Goal: Task Accomplishment & Management: Manage account settings

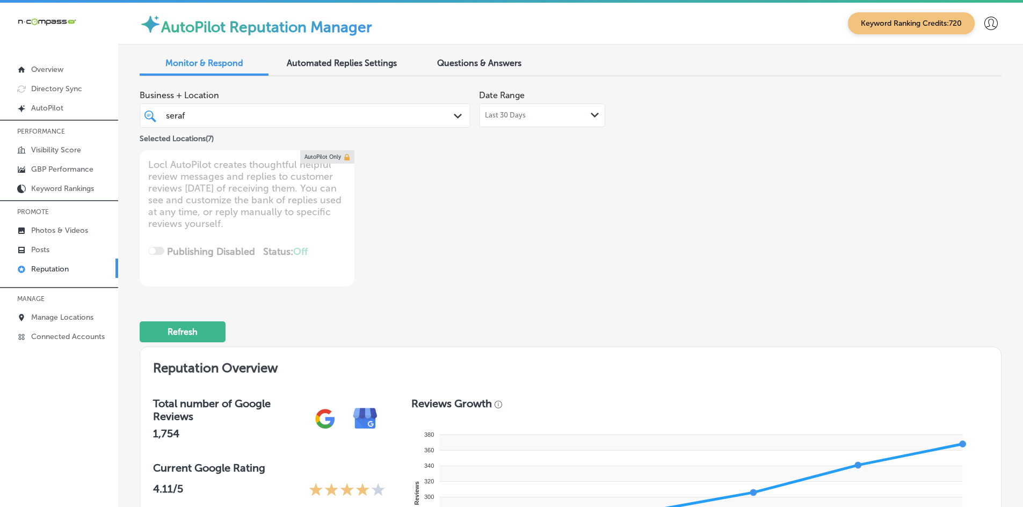
scroll to position [215, 0]
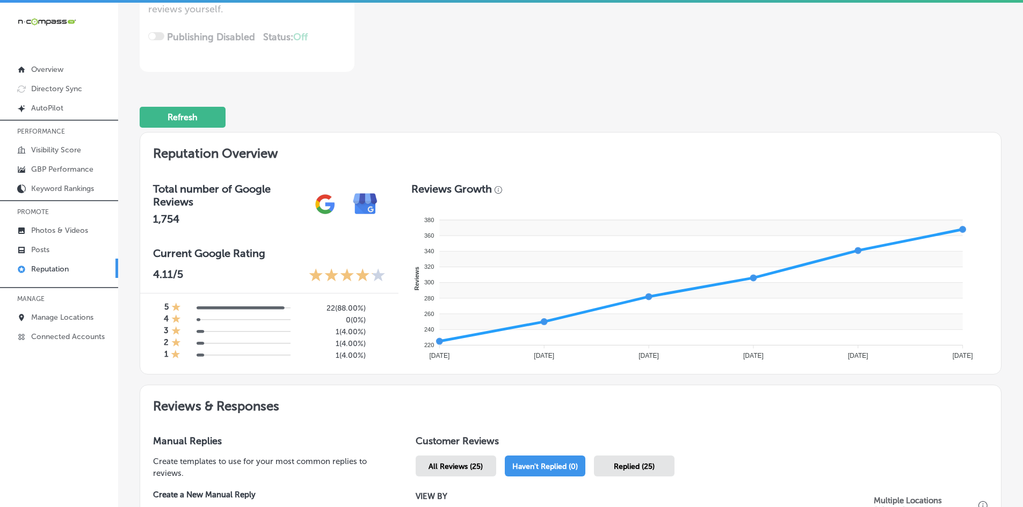
click at [549, 205] on foreignobject at bounding box center [696, 285] width 571 height 162
click at [83, 310] on link "Manage Locations" at bounding box center [59, 316] width 118 height 19
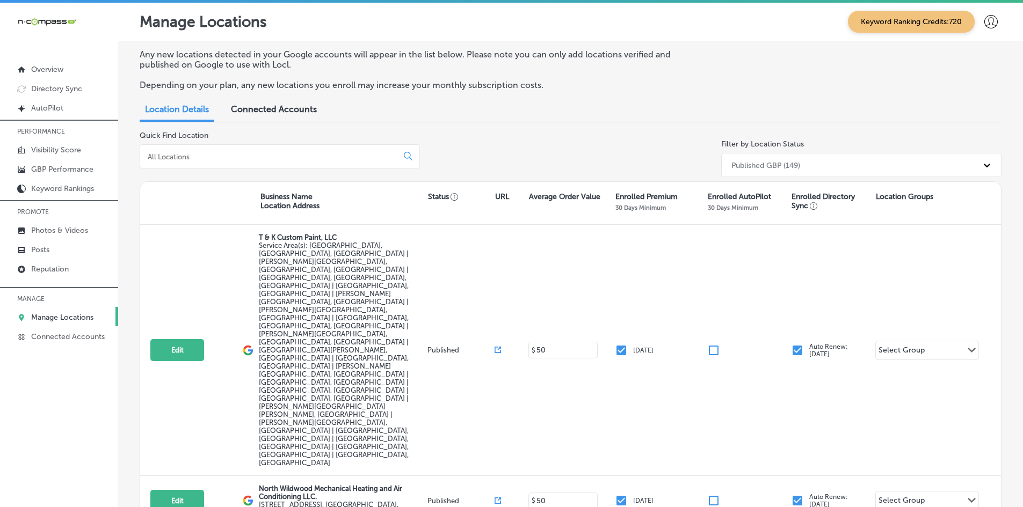
click at [491, 173] on div "Quick Find Location Filter by Location Status Published GBP (149)" at bounding box center [571, 156] width 862 height 50
click at [761, 88] on div "Any new locations detected in your Google accounts will appear in the list belo…" at bounding box center [571, 73] width 862 height 49
click at [535, 156] on div "Quick Find Location Filter by Location Status Published GBP (149)" at bounding box center [571, 156] width 862 height 50
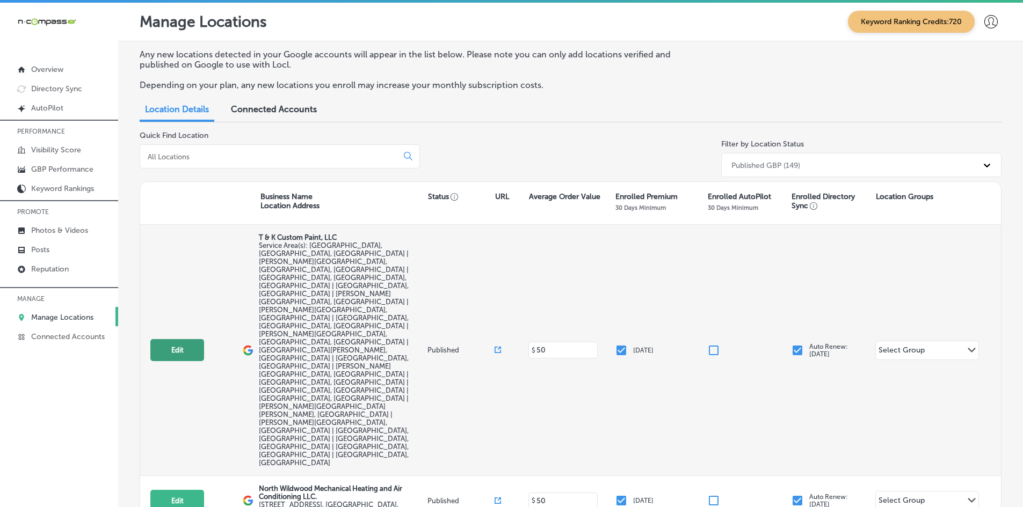
click at [177, 339] on button "Edit" at bounding box center [177, 350] width 54 height 22
select select "US"
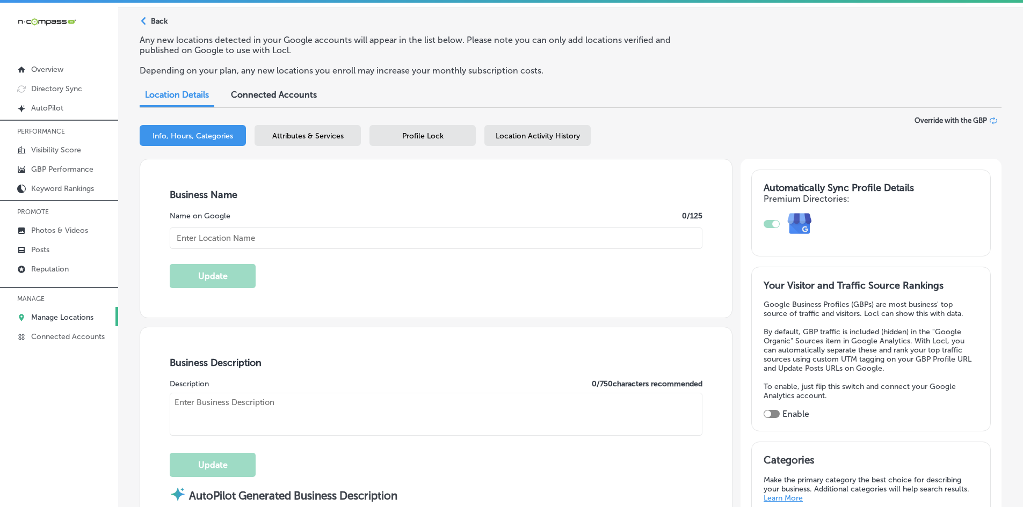
scroll to position [161, 0]
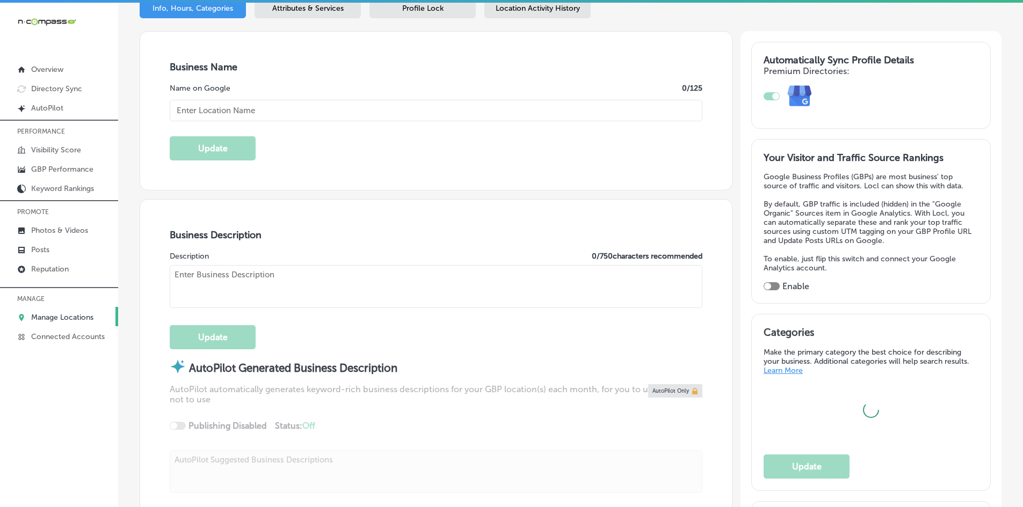
type input "T & K Custom Paint, LLC"
checkbox input "false"
type input "[STREET_ADDRESS][PERSON_NAME]"
type input "[GEOGRAPHIC_DATA]"
type input "32068"
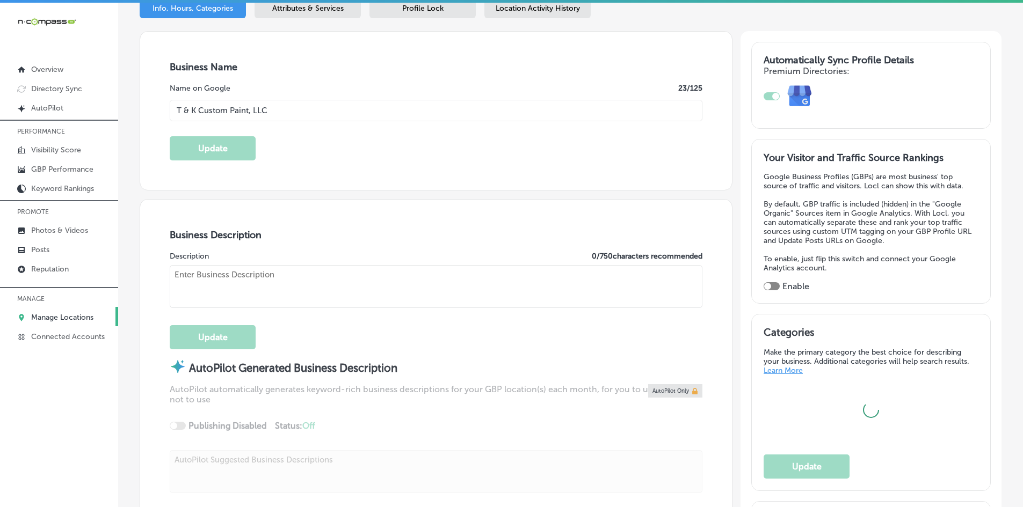
type input "US"
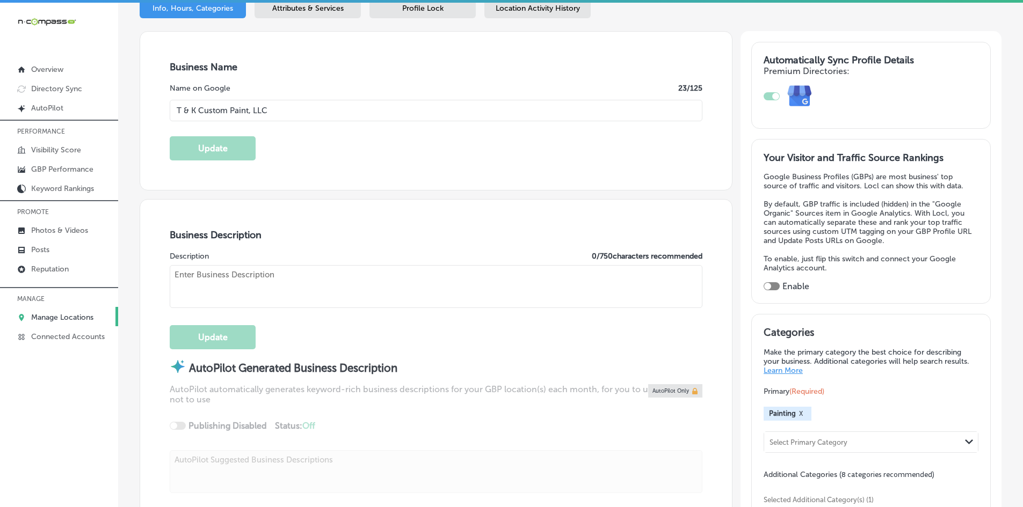
type input "[URL][DOMAIN_NAME]"
checkbox input "true"
type textarea "T & K Custom Paint, LLC is a family-owned, woman-owned business offering profes…"
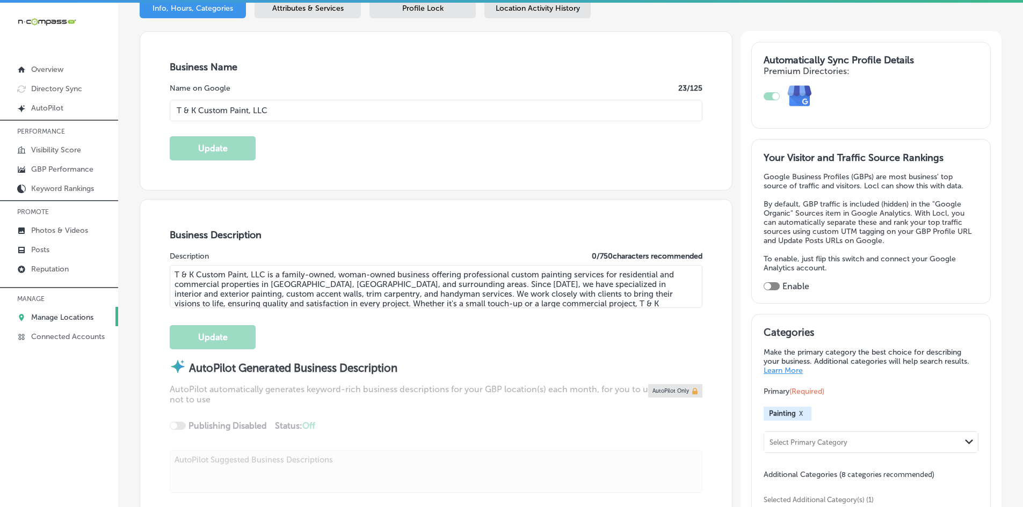
type input "[PHONE_NUMBER]"
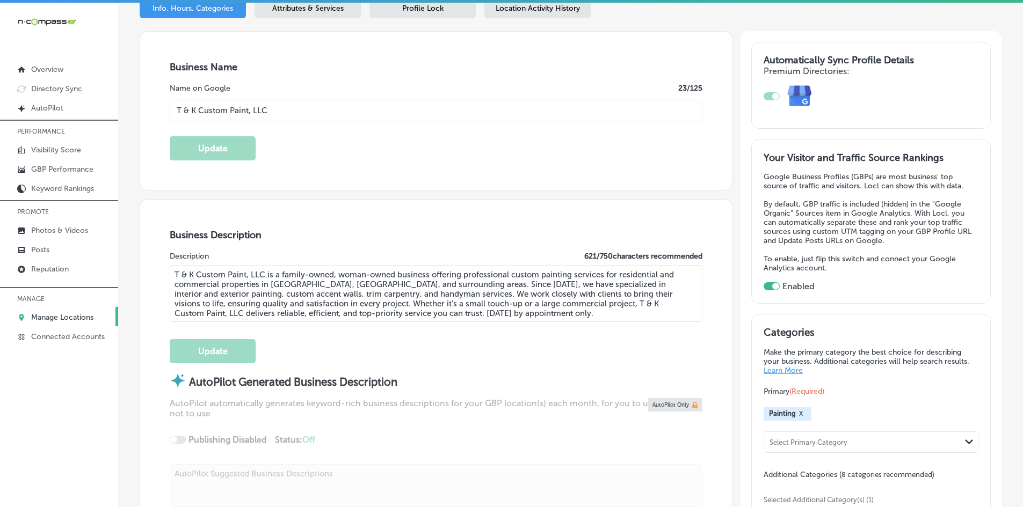
click at [239, 290] on textarea "T & K Custom Paint, LLC is a family-owned, woman-owned business offering profes…" at bounding box center [436, 293] width 533 height 57
paste textarea "S&N Hauling & Trash Removal LLC is a family and minority-owned junk removal ser…"
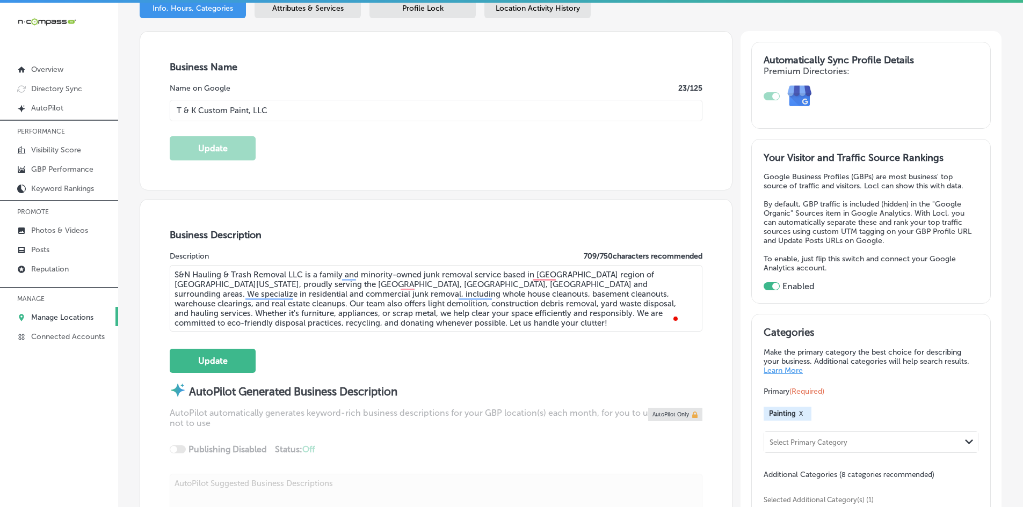
type textarea "S&N Hauling & Trash Removal LLC is a family and minority-owned junk removal ser…"
click at [47, 316] on p "Manage Locations" at bounding box center [62, 317] width 62 height 9
